Goal: Transaction & Acquisition: Book appointment/travel/reservation

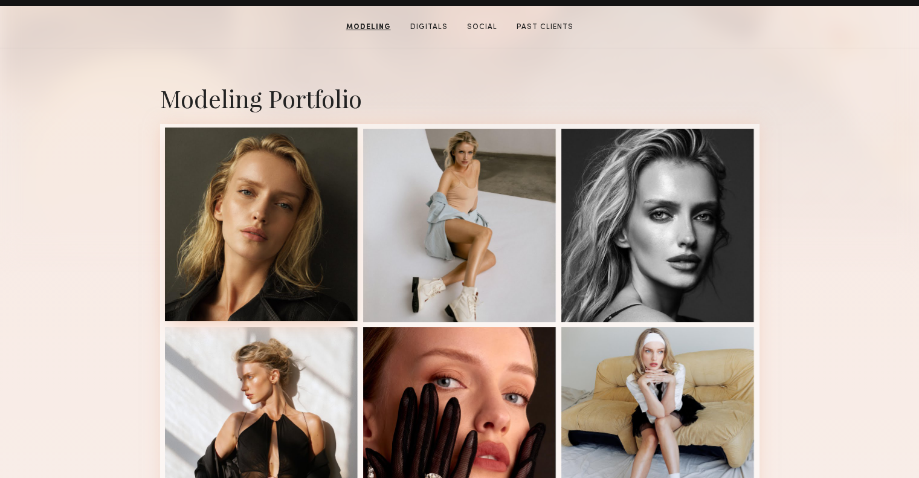
scroll to position [210, 0]
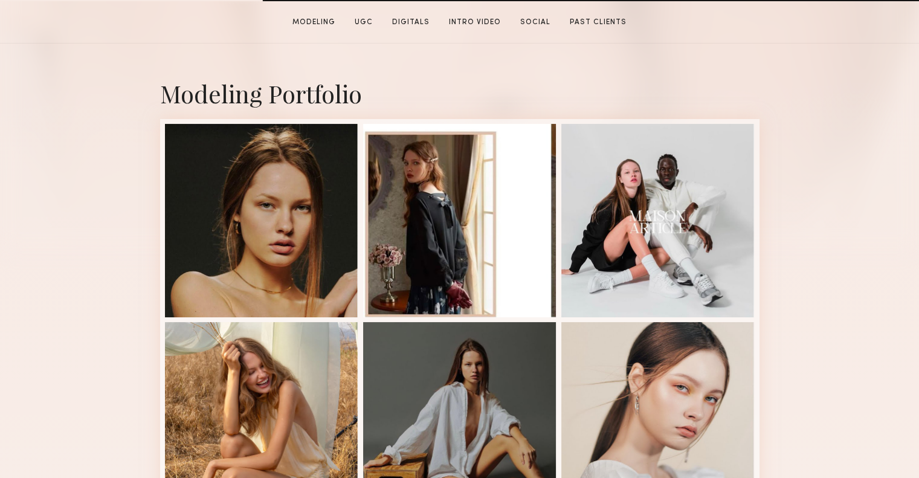
scroll to position [234, 0]
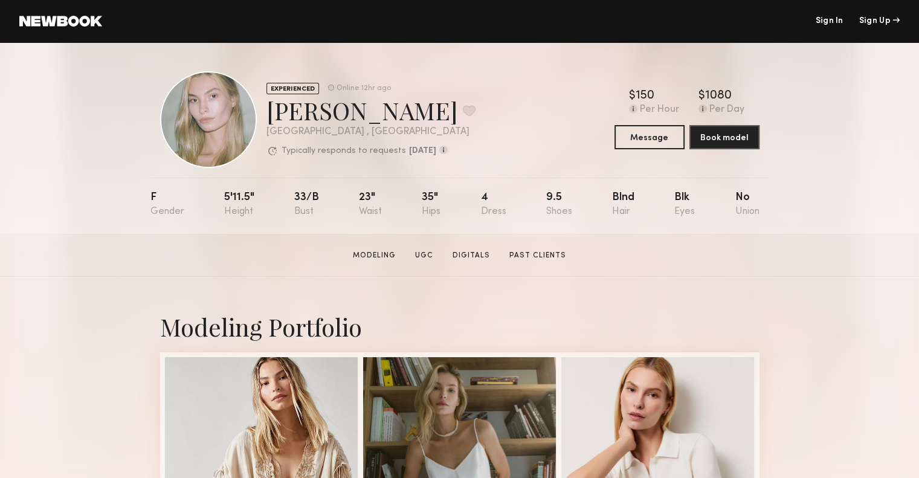
scroll to position [248, 0]
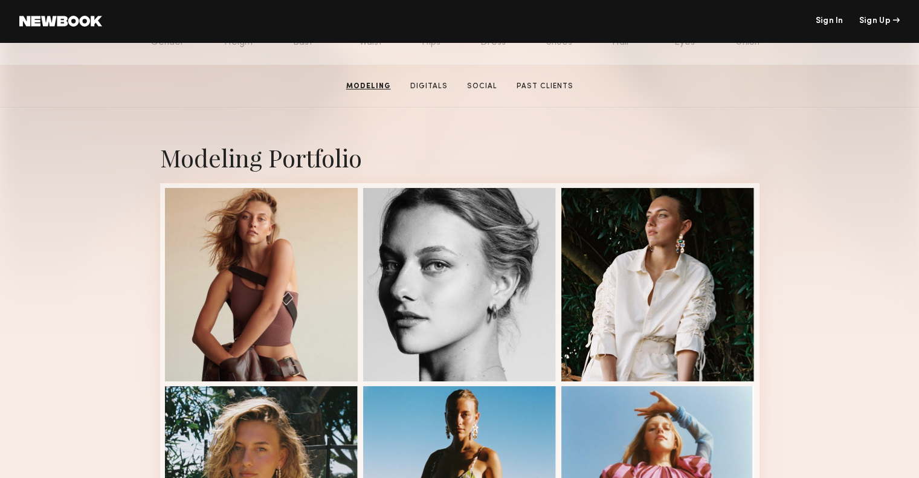
scroll to position [169, 0]
click at [242, 323] on div at bounding box center [261, 283] width 193 height 193
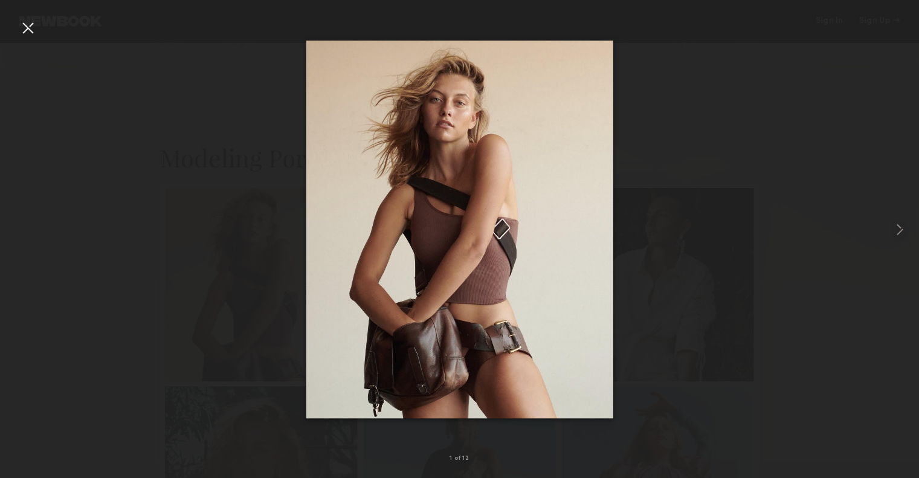
drag, startPoint x: 23, startPoint y: 30, endPoint x: 35, endPoint y: 45, distance: 19.3
click at [23, 30] on div at bounding box center [27, 27] width 19 height 19
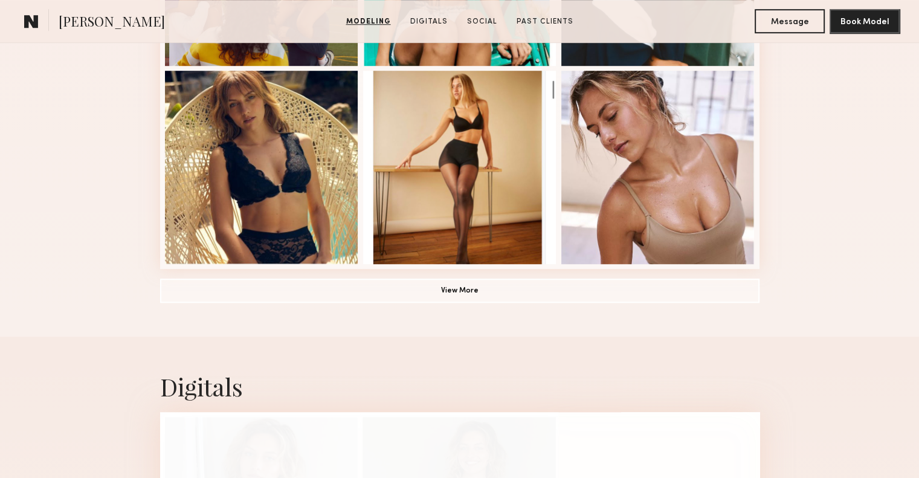
scroll to position [882, 0]
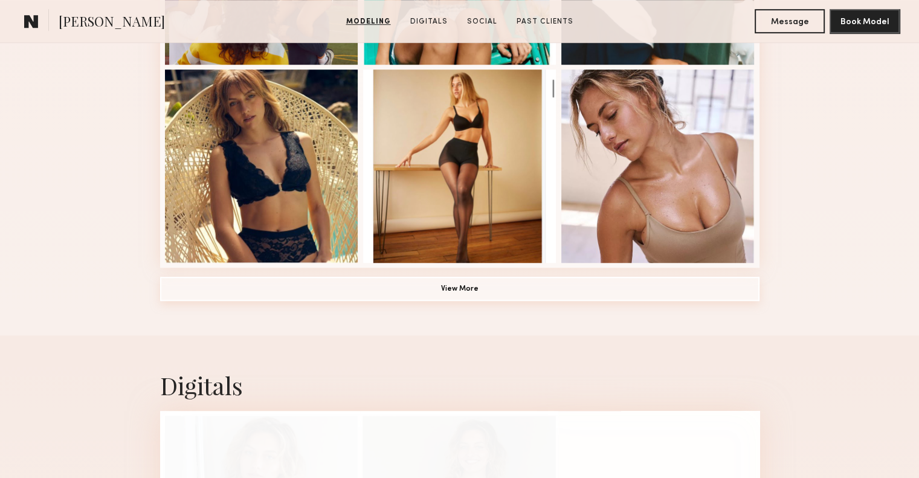
click at [446, 294] on button "View More" at bounding box center [459, 289] width 599 height 24
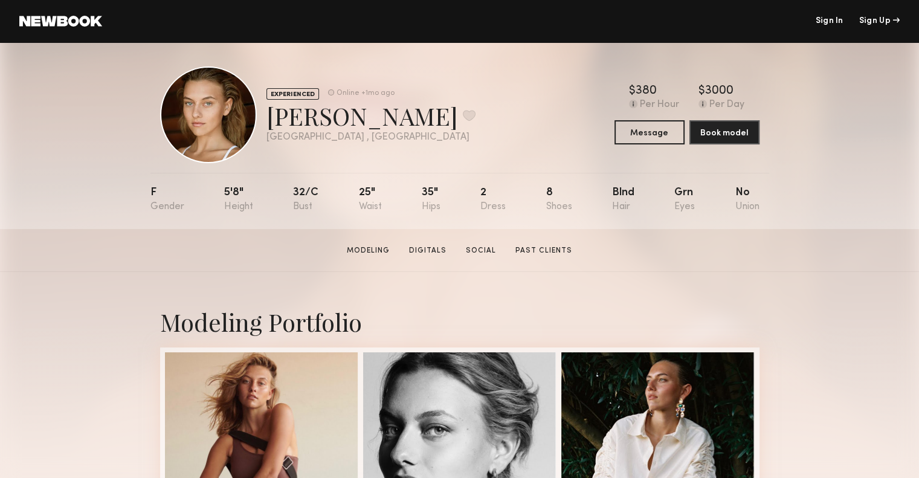
scroll to position [5, 0]
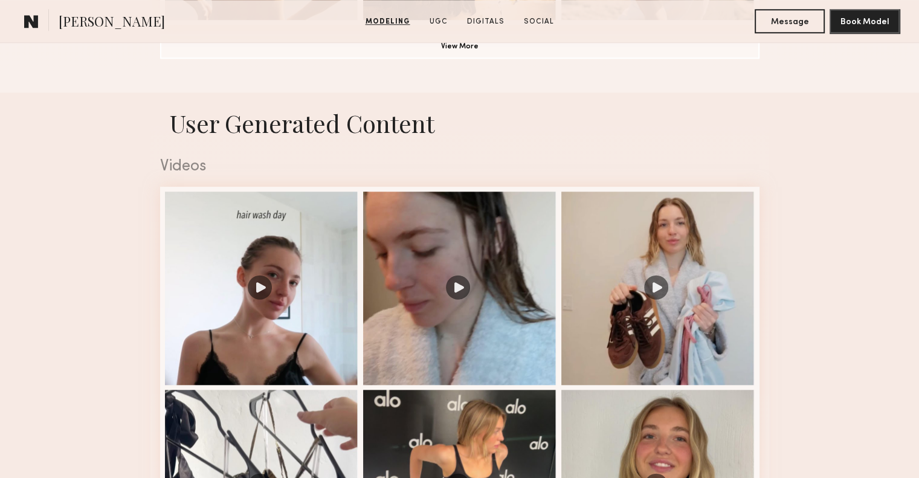
scroll to position [1126, 0]
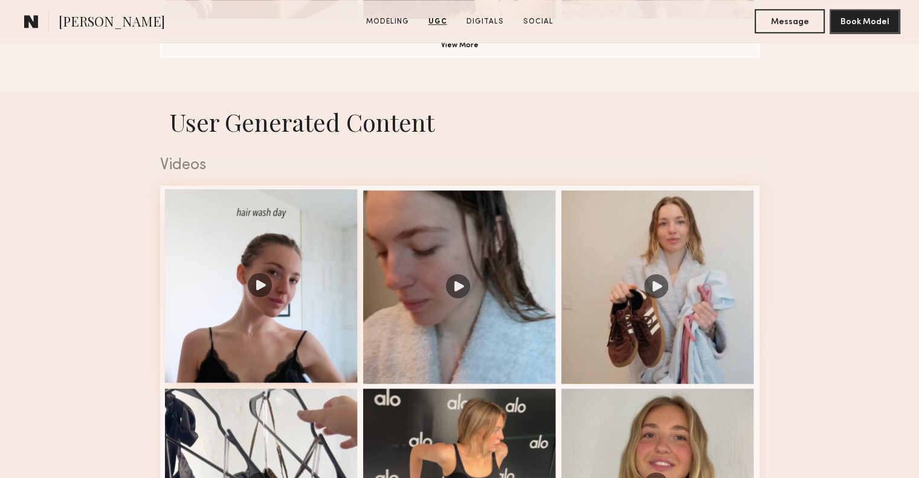
click at [258, 292] on div at bounding box center [261, 285] width 193 height 193
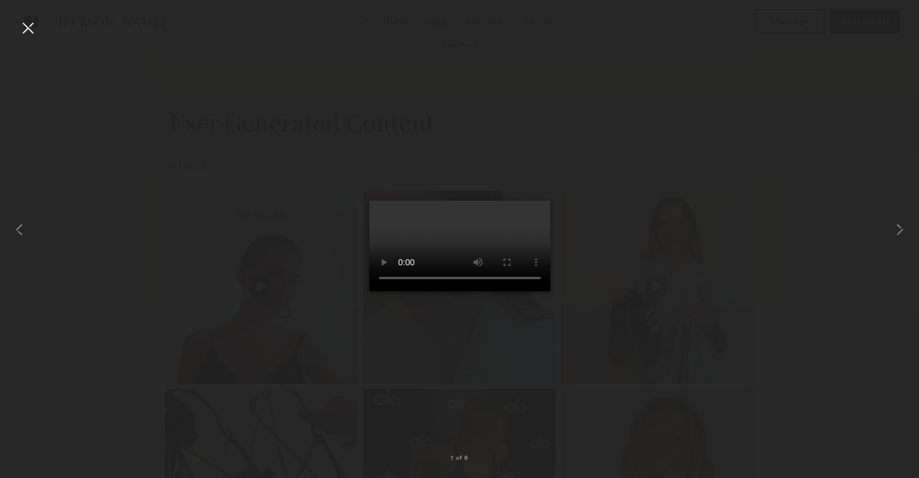
click at [27, 24] on div at bounding box center [27, 27] width 19 height 19
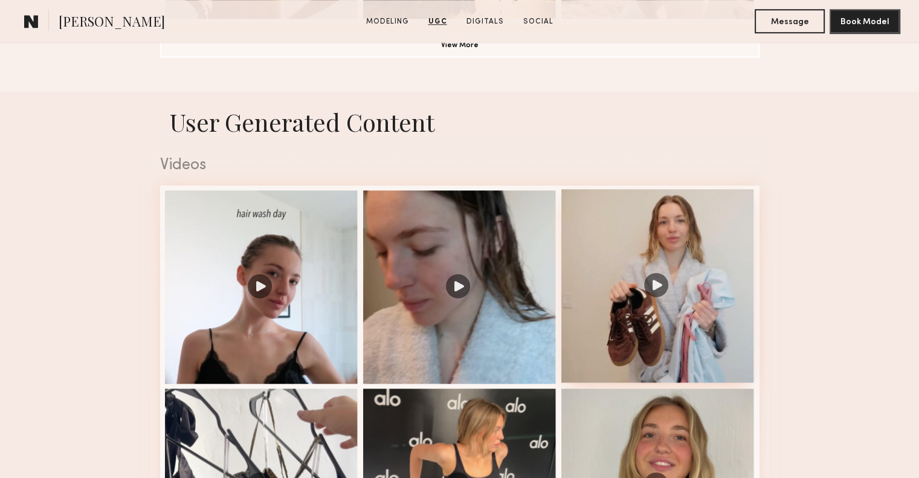
click at [650, 287] on div at bounding box center [657, 285] width 193 height 193
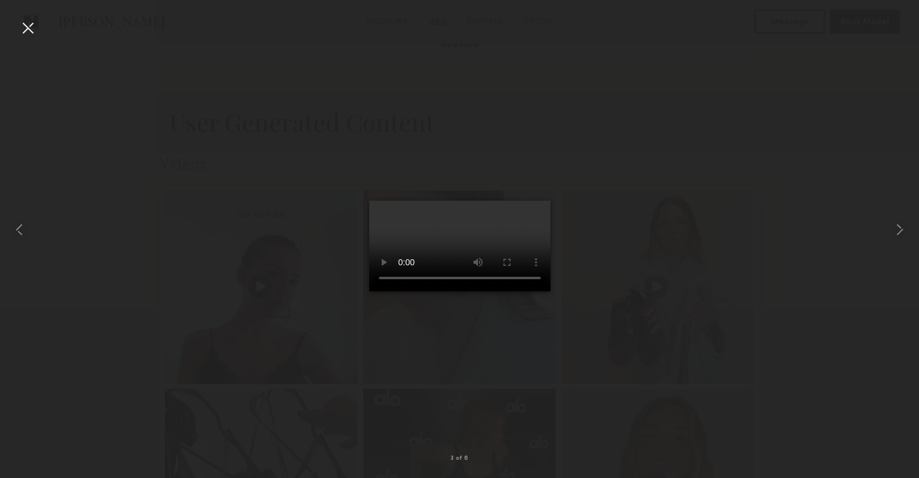
click at [27, 23] on div at bounding box center [27, 27] width 19 height 19
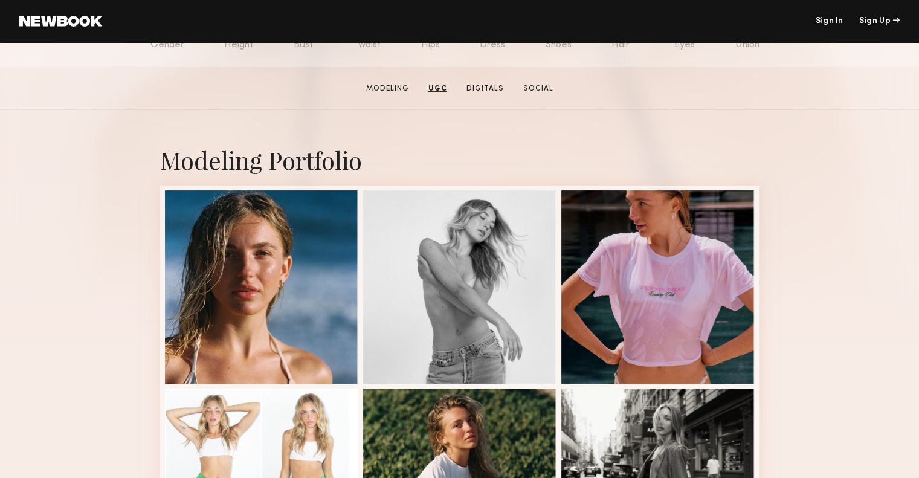
scroll to position [0, 0]
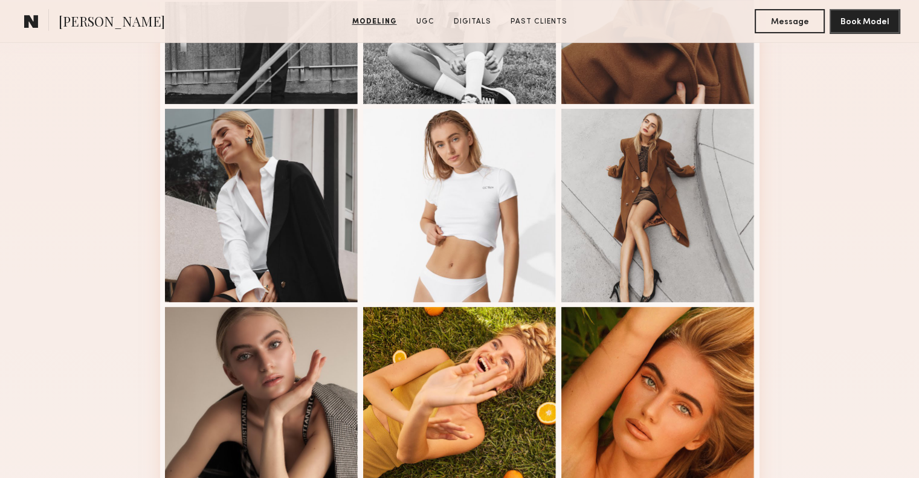
scroll to position [449, 0]
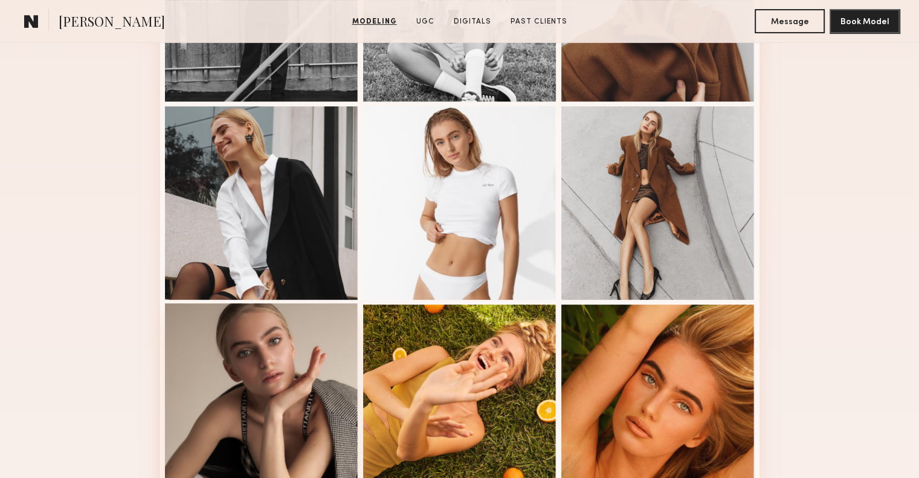
click at [294, 415] on div at bounding box center [261, 399] width 193 height 193
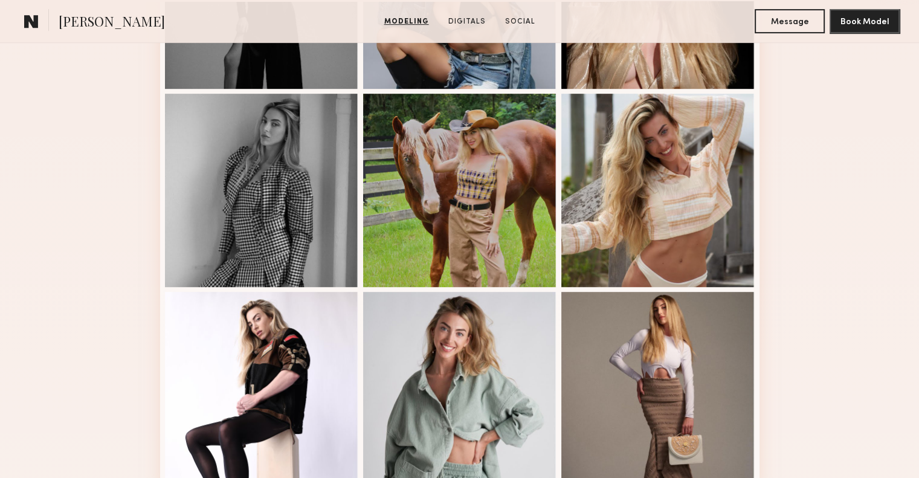
scroll to position [662, 0]
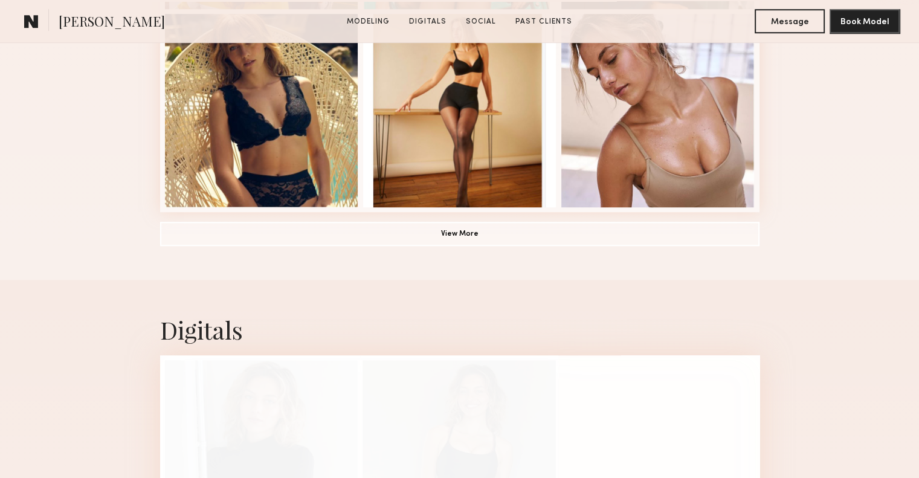
scroll to position [939, 0]
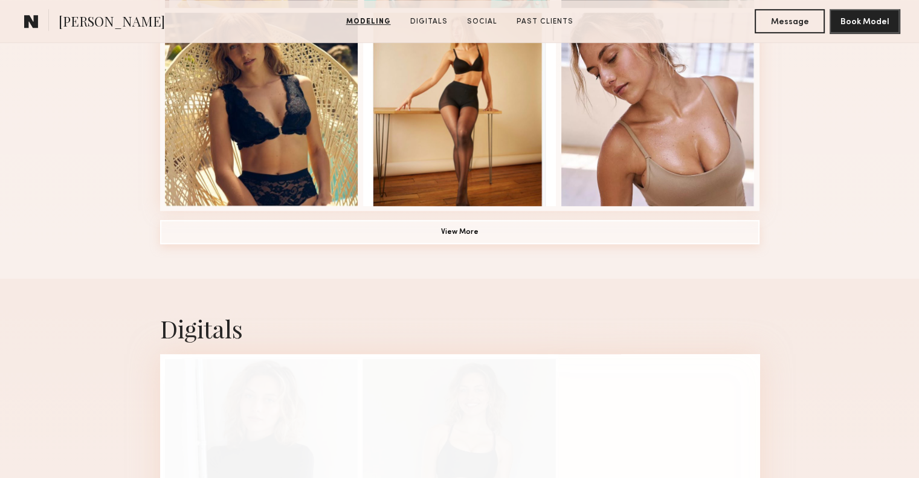
click at [391, 238] on button "View More" at bounding box center [459, 232] width 599 height 24
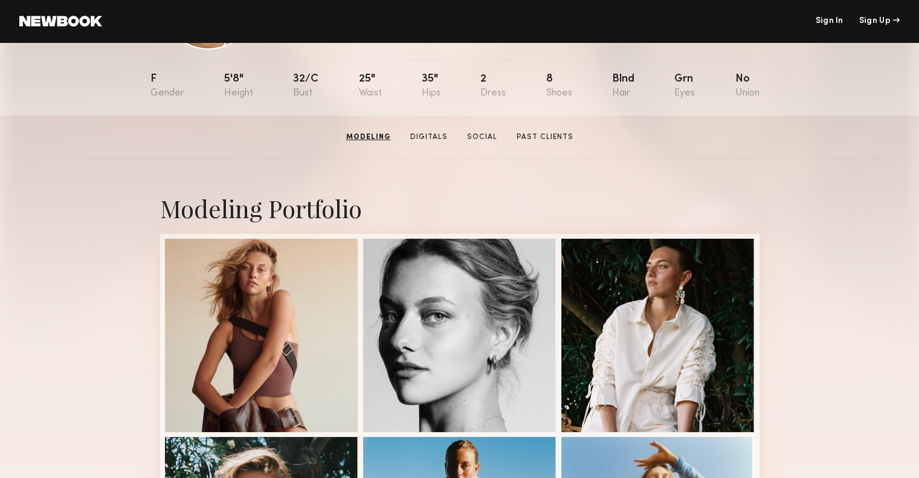
scroll to position [118, 0]
click at [446, 147] on section "[PERSON_NAME] Modeling Digitals Social Past Clients Message Book Model" at bounding box center [459, 137] width 919 height 43
click at [435, 147] on section "[PERSON_NAME] Modeling Digitals Social Past Clients Message Book Model" at bounding box center [459, 137] width 919 height 43
click at [434, 143] on link "Digitals" at bounding box center [427, 137] width 47 height 11
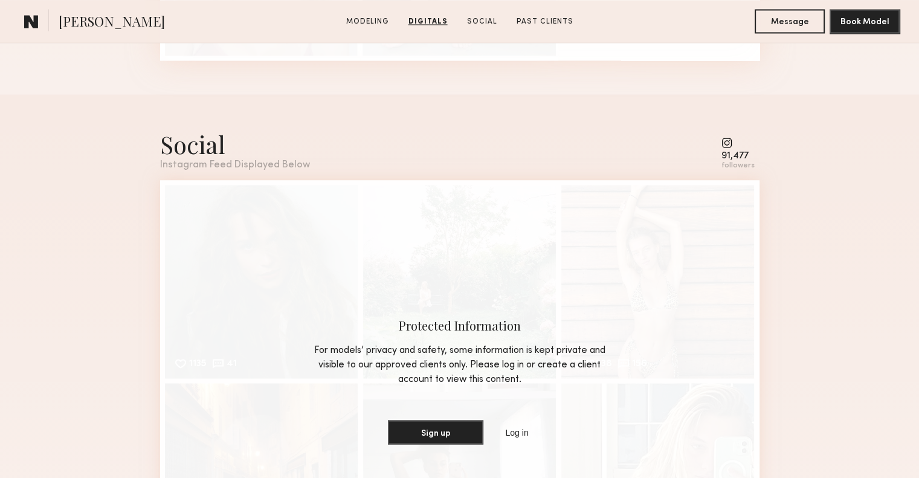
scroll to position [1995, 0]
click at [524, 437] on link "Log in" at bounding box center [517, 432] width 28 height 14
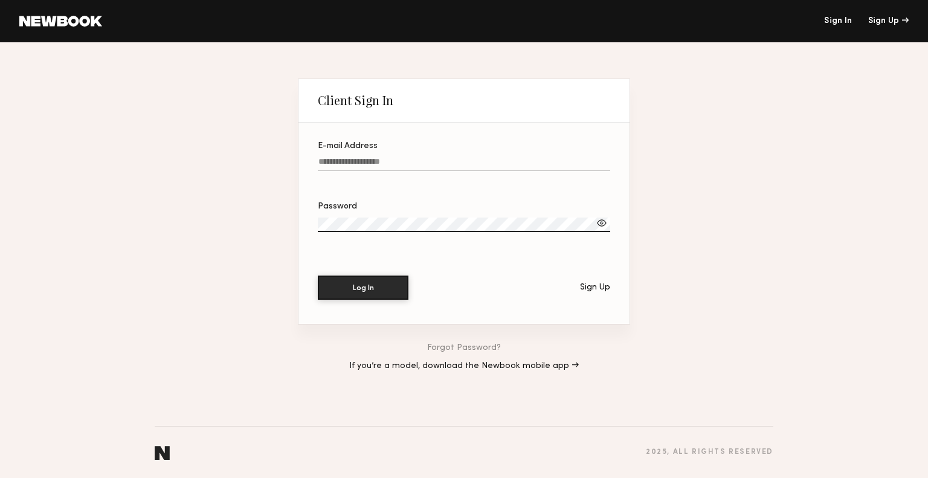
click at [340, 154] on label "E-mail Address" at bounding box center [464, 162] width 292 height 41
click at [340, 157] on input "E-mail Address" at bounding box center [464, 164] width 292 height 14
